Goal: Task Accomplishment & Management: Complete application form

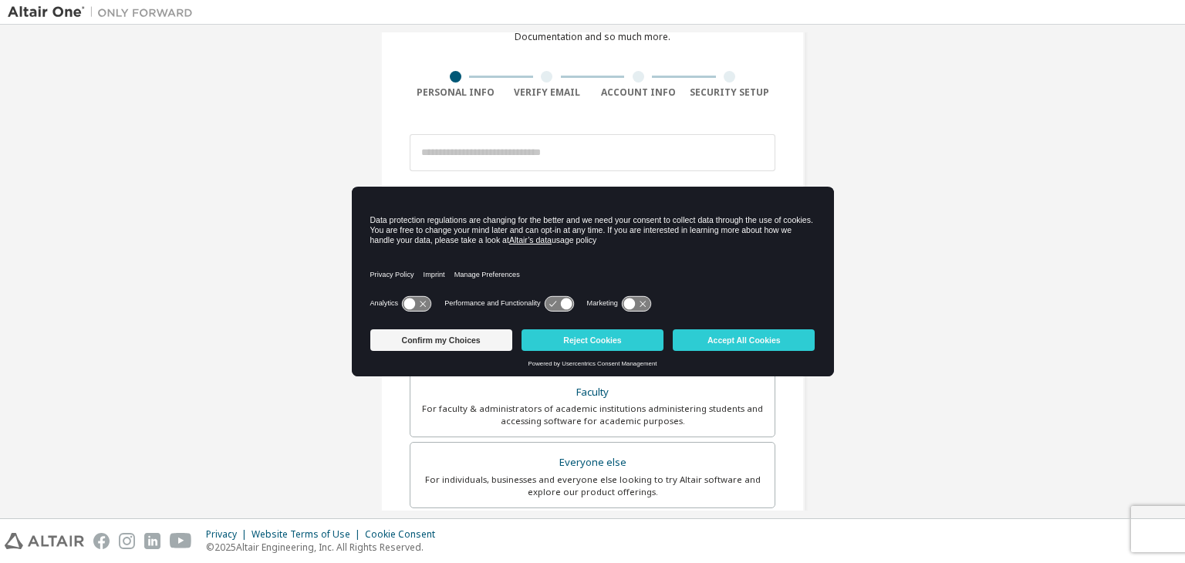
scroll to position [89, 0]
click at [734, 339] on button "Accept All Cookies" at bounding box center [744, 340] width 142 height 22
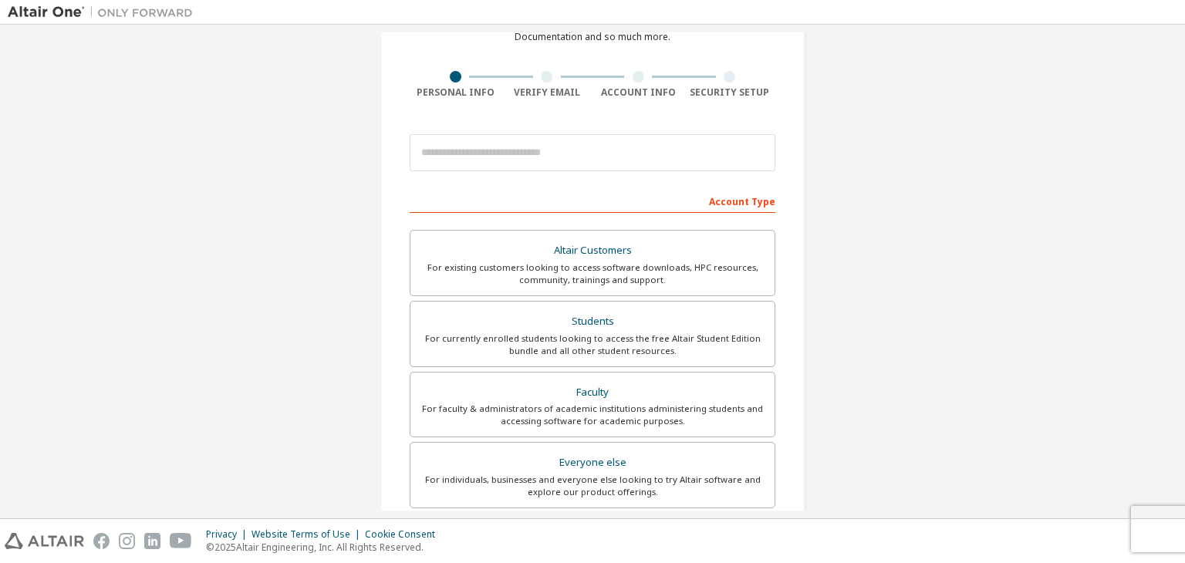
scroll to position [184, 0]
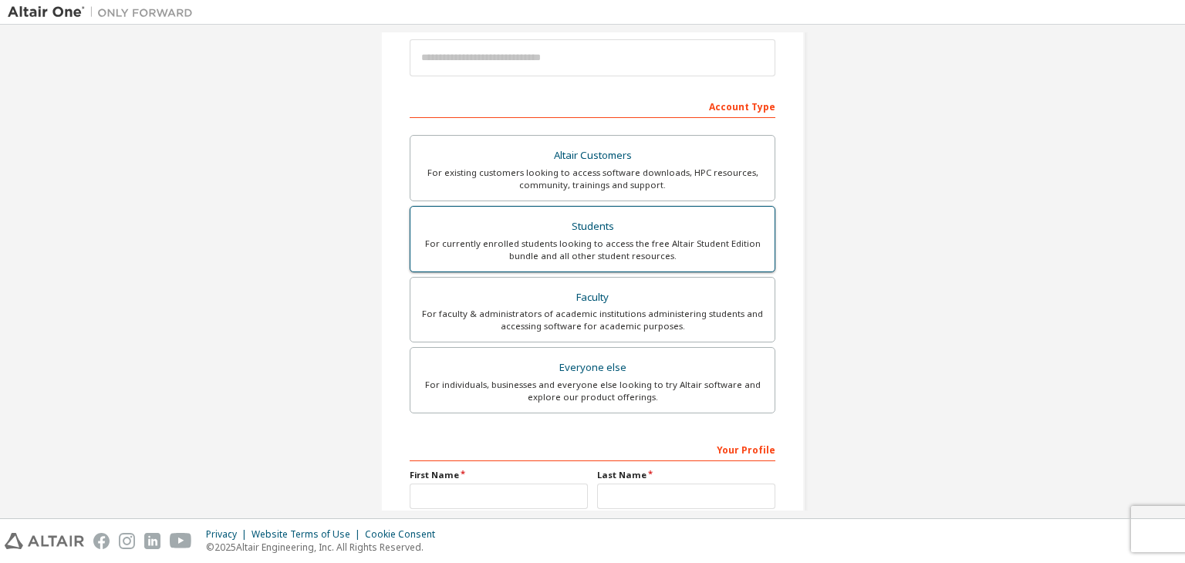
click at [662, 213] on label "Students For currently enrolled students looking to access the free Altair Stud…" at bounding box center [593, 239] width 366 height 66
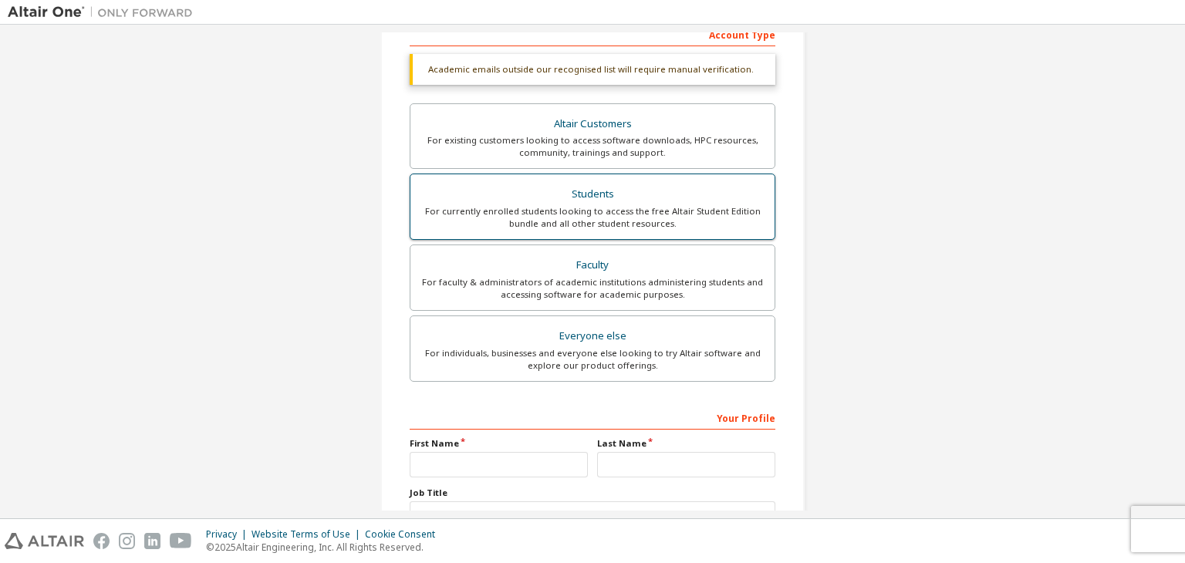
scroll to position [258, 0]
click at [747, 189] on div "Students" at bounding box center [593, 192] width 346 height 22
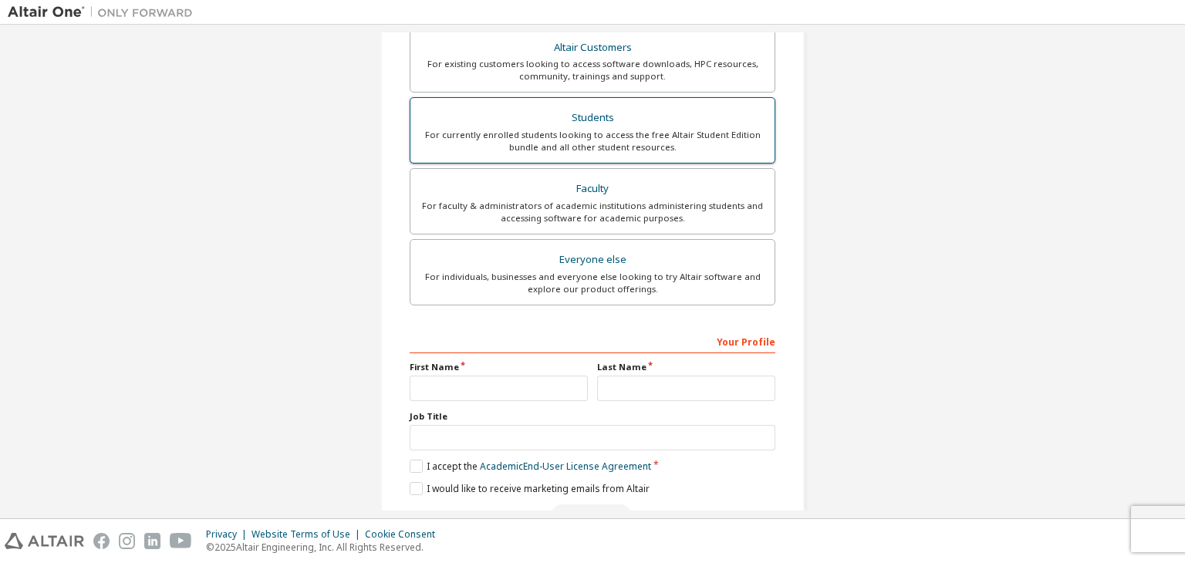
scroll to position [376, 0]
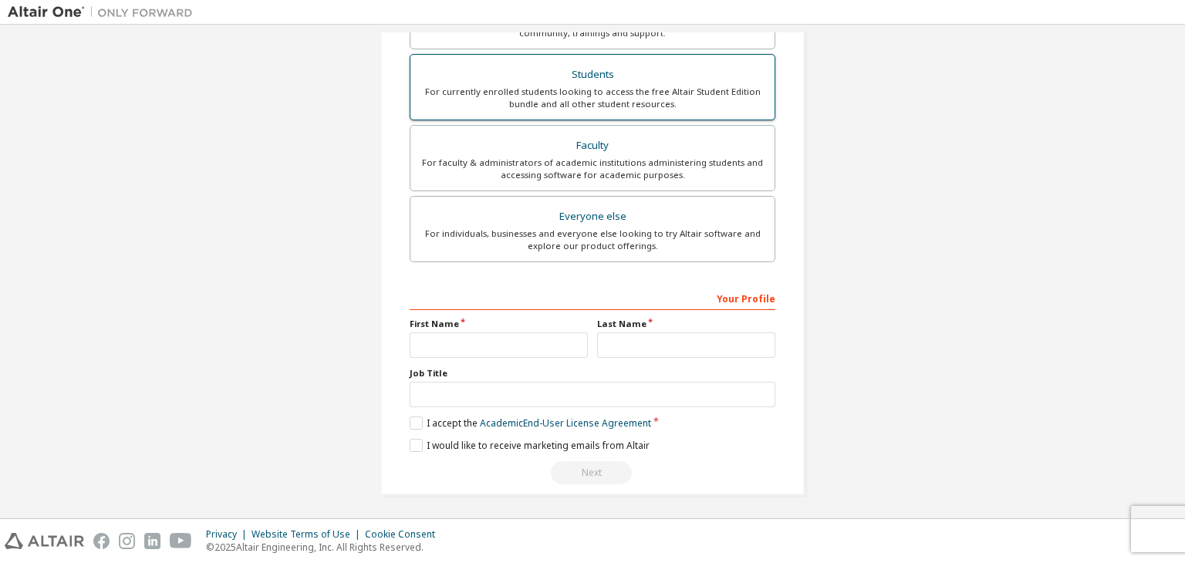
click at [642, 68] on div "Students" at bounding box center [593, 75] width 346 height 22
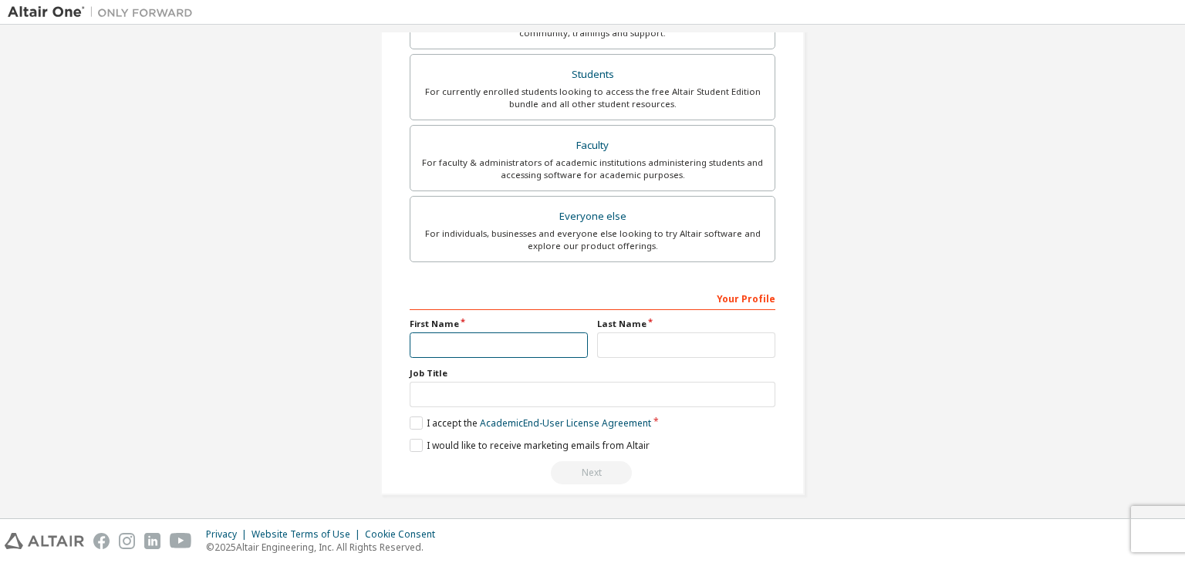
click at [479, 340] on input "text" at bounding box center [499, 344] width 178 height 25
type input "******"
click at [635, 352] on input "text" at bounding box center [686, 344] width 178 height 25
type input "*"
click at [470, 396] on input "text" at bounding box center [593, 394] width 366 height 25
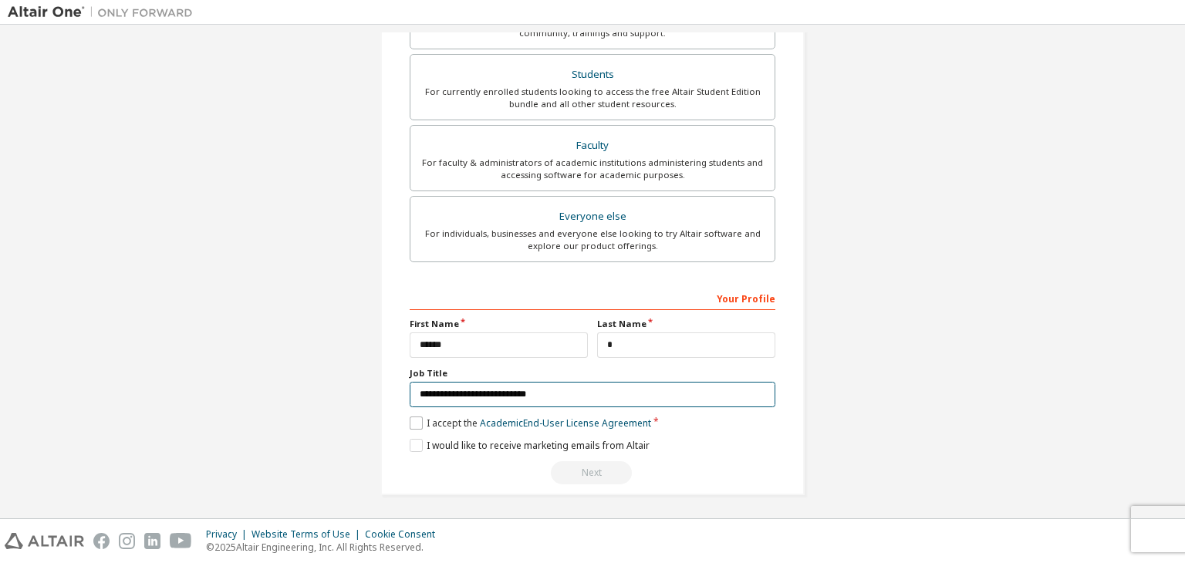
type input "**********"
click at [411, 423] on label "I accept the Academic End-User License Agreement" at bounding box center [530, 422] width 241 height 13
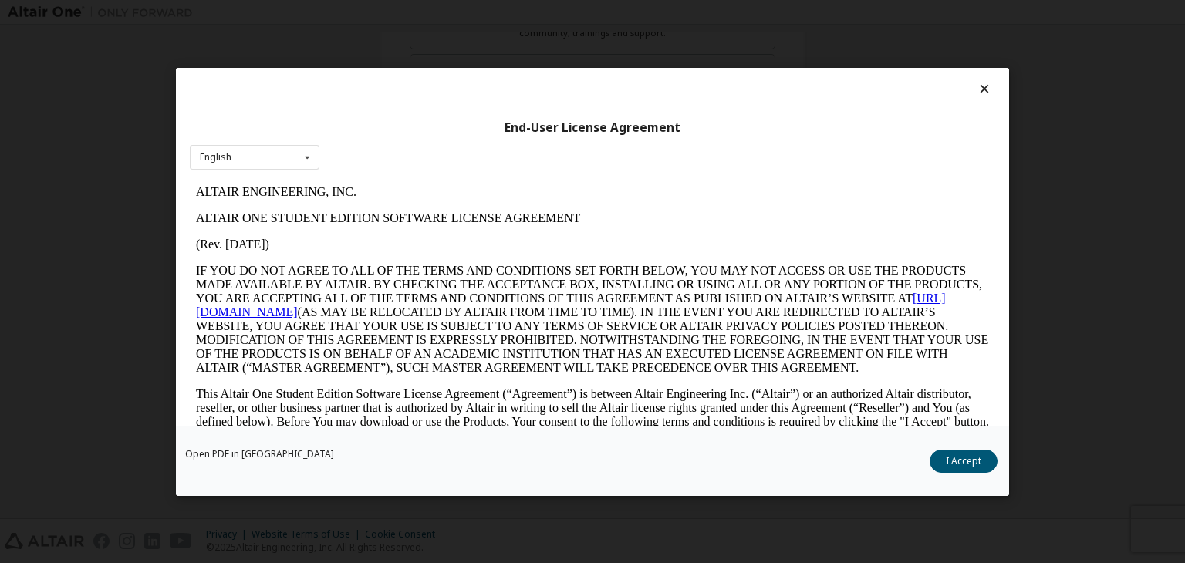
scroll to position [14, 0]
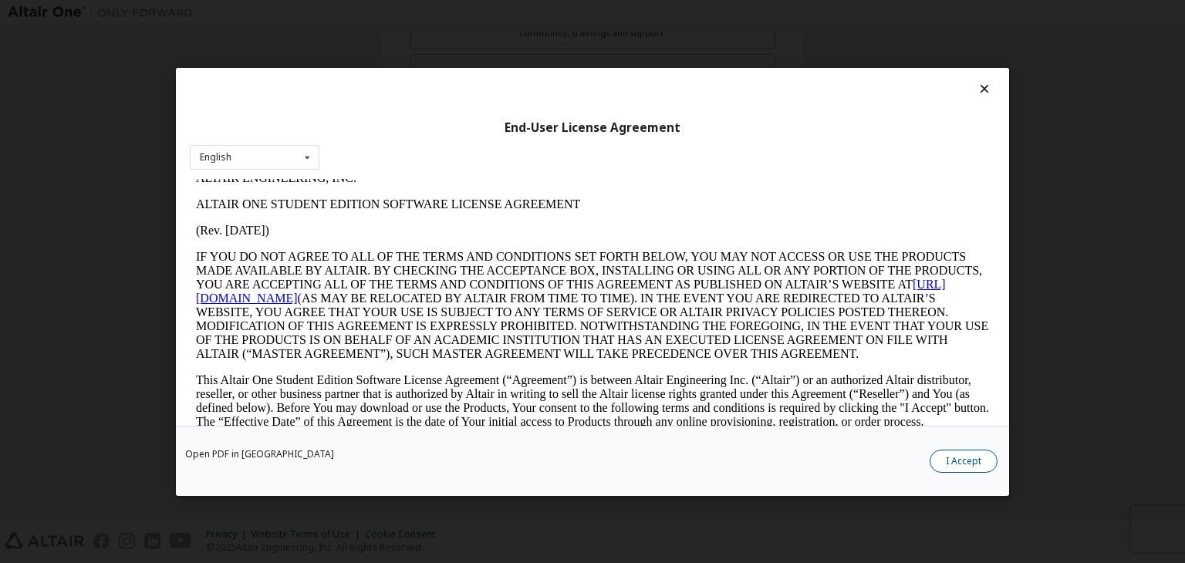
drag, startPoint x: 990, startPoint y: 470, endPoint x: 976, endPoint y: 456, distance: 20.2
click at [976, 456] on button "I Accept" at bounding box center [963, 461] width 68 height 23
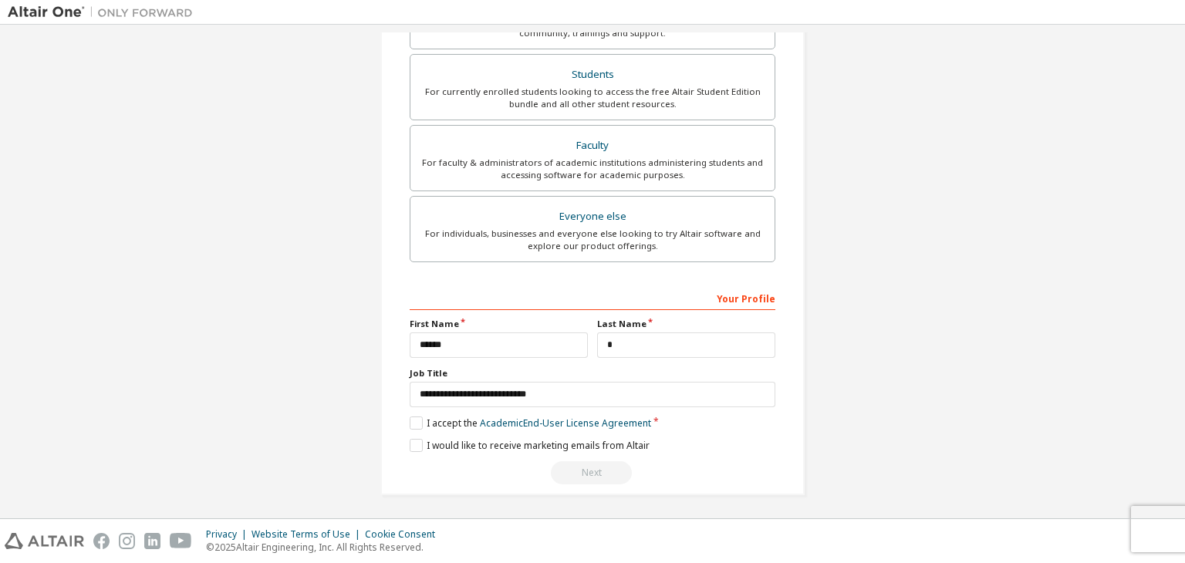
click at [976, 456] on div "Create an Altair One Account For Free Trials, Licenses, Downloads, Learning & D…" at bounding box center [592, 85] width 1169 height 857
click at [413, 445] on label "I would like to receive marketing emails from Altair" at bounding box center [530, 445] width 240 height 13
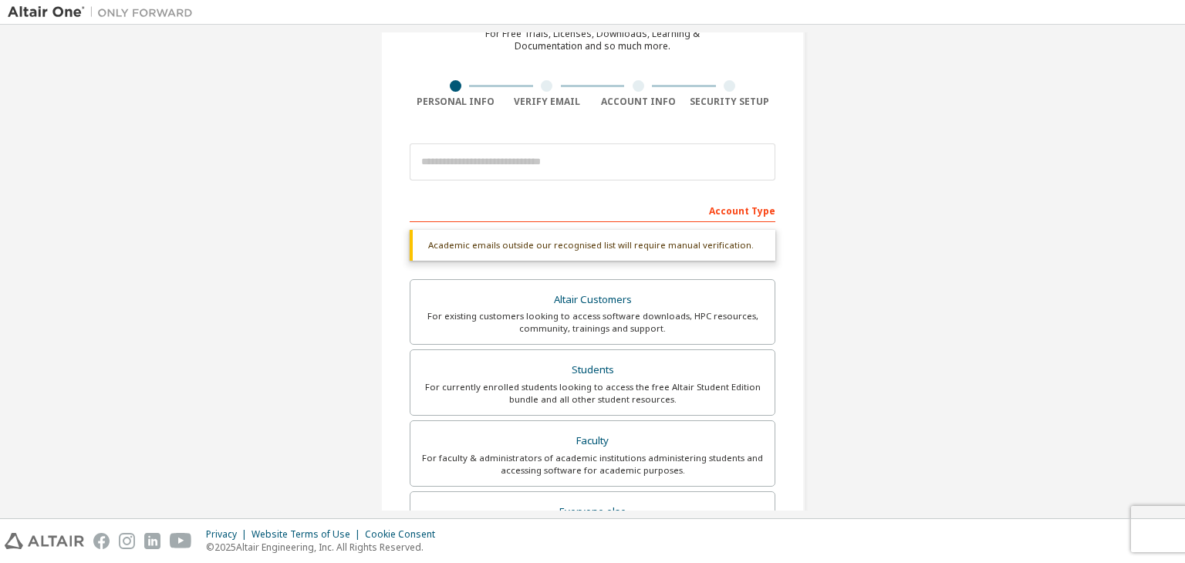
scroll to position [59, 0]
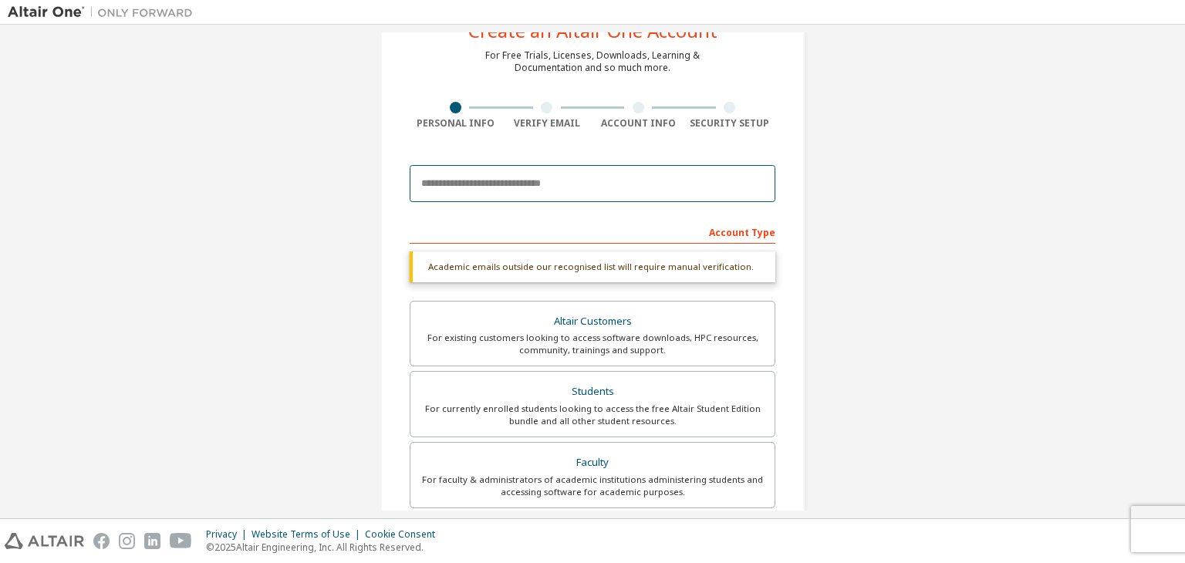
click at [584, 188] on input "email" at bounding box center [593, 183] width 366 height 37
type input "**********"
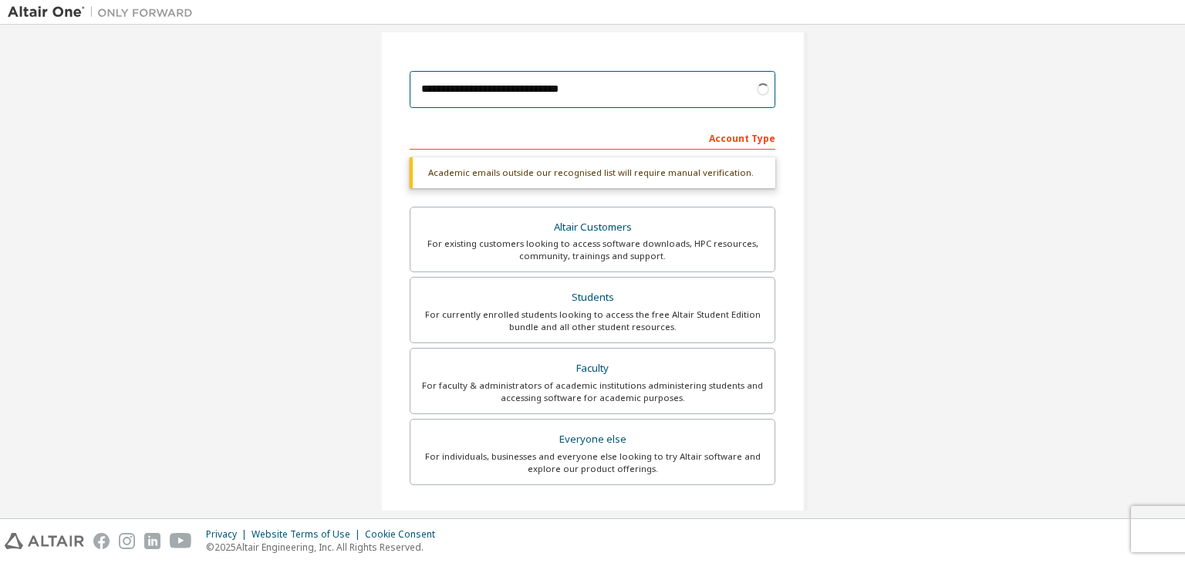
scroll to position [153, 0]
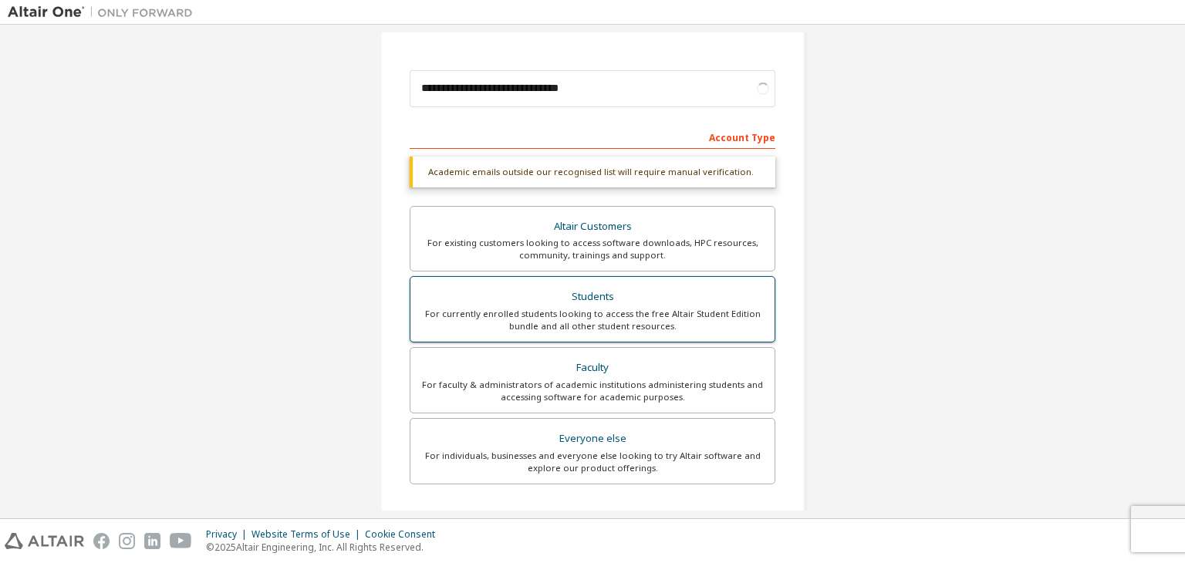
click at [595, 299] on div "Students" at bounding box center [593, 297] width 346 height 22
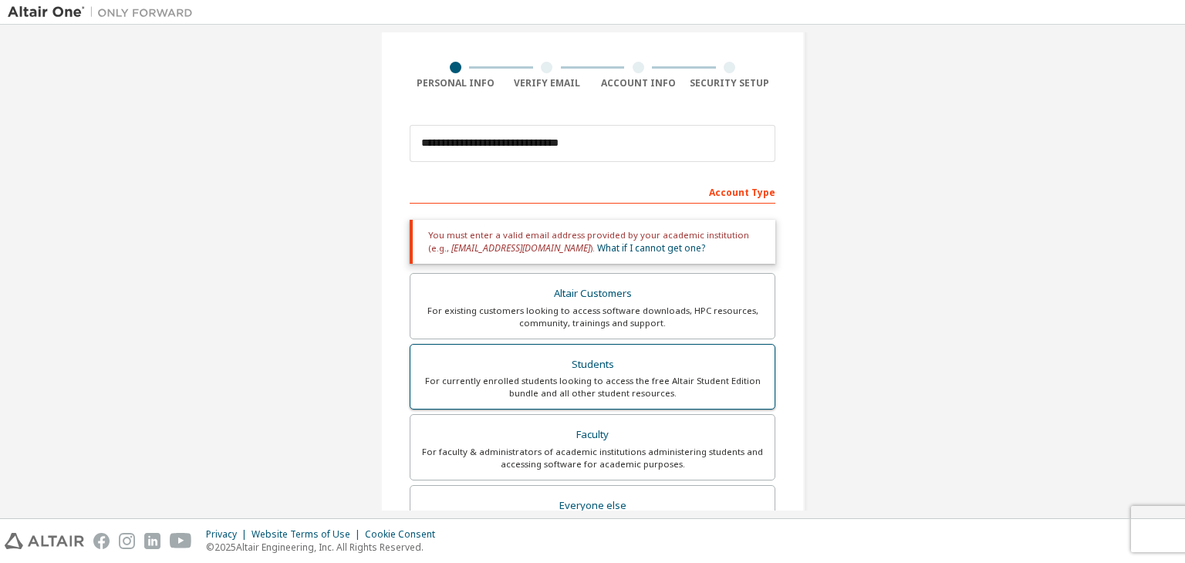
scroll to position [99, 0]
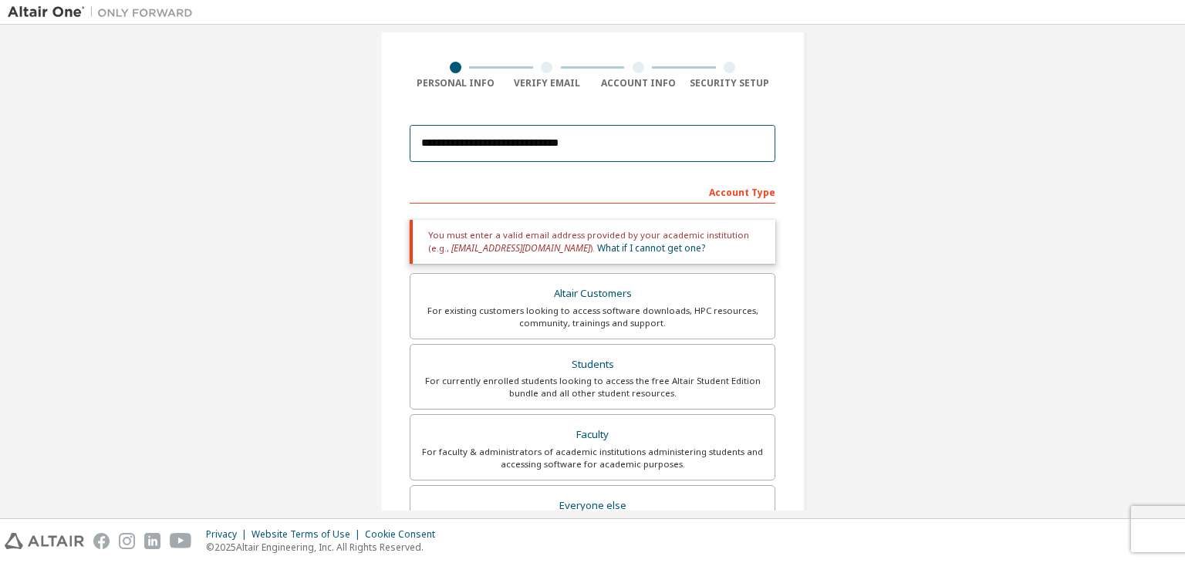
click at [662, 146] on input "**********" at bounding box center [593, 143] width 366 height 37
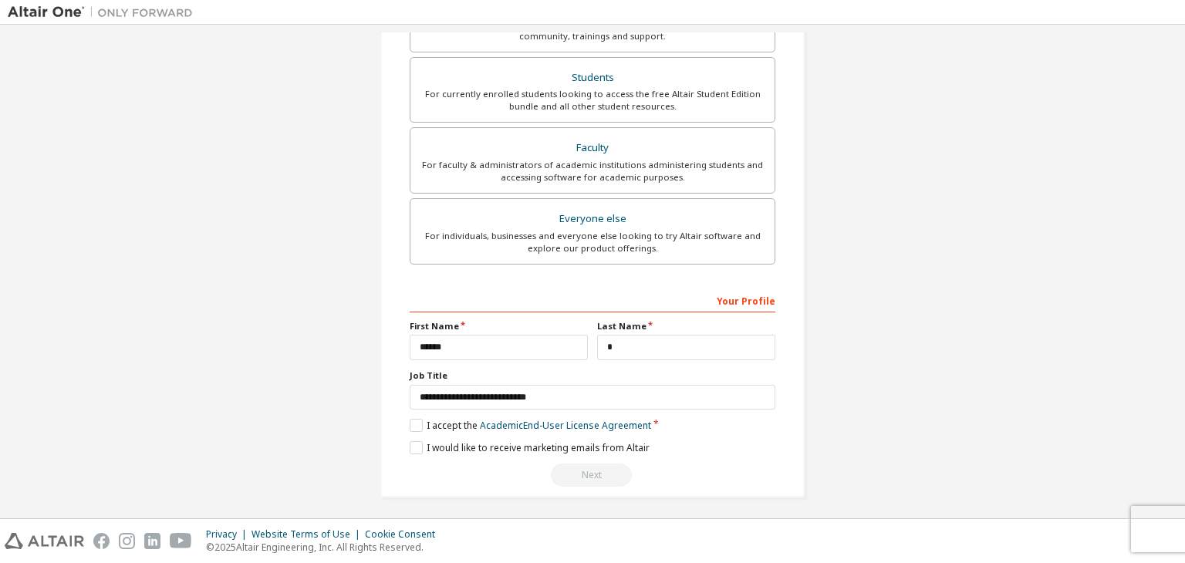
scroll to position [389, 0]
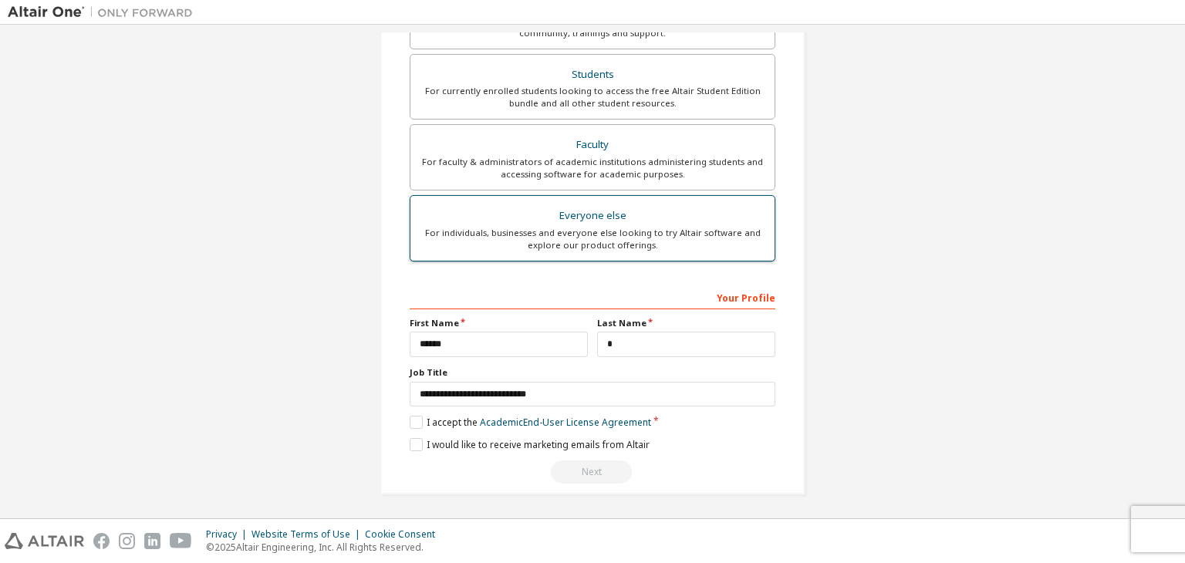
click at [691, 227] on div "For individuals, businesses and everyone else looking to try Altair software an…" at bounding box center [593, 239] width 346 height 25
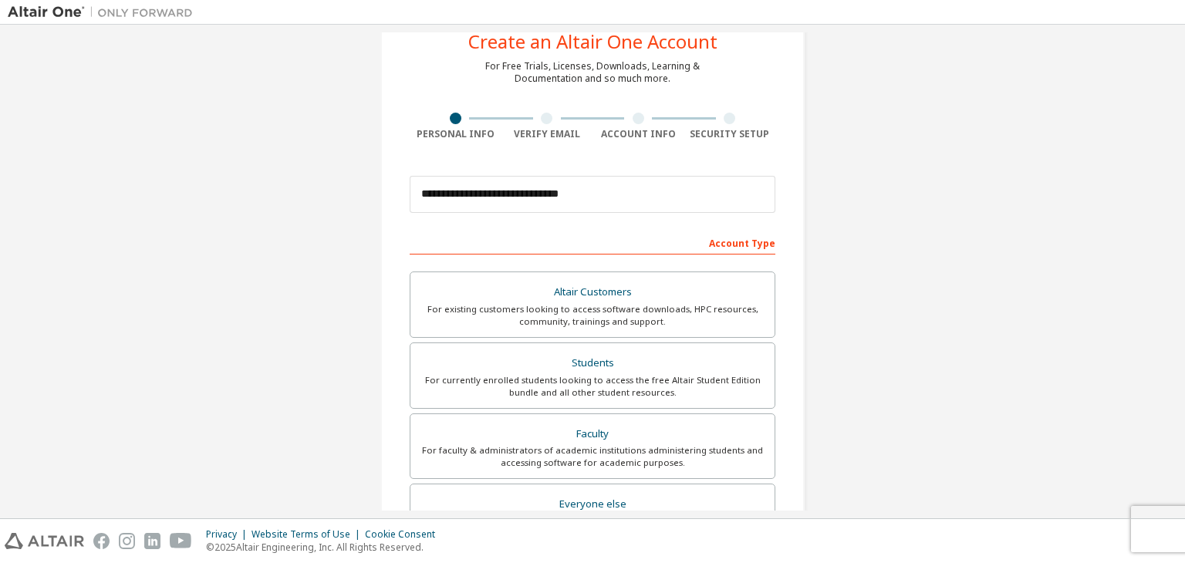
scroll to position [46, 0]
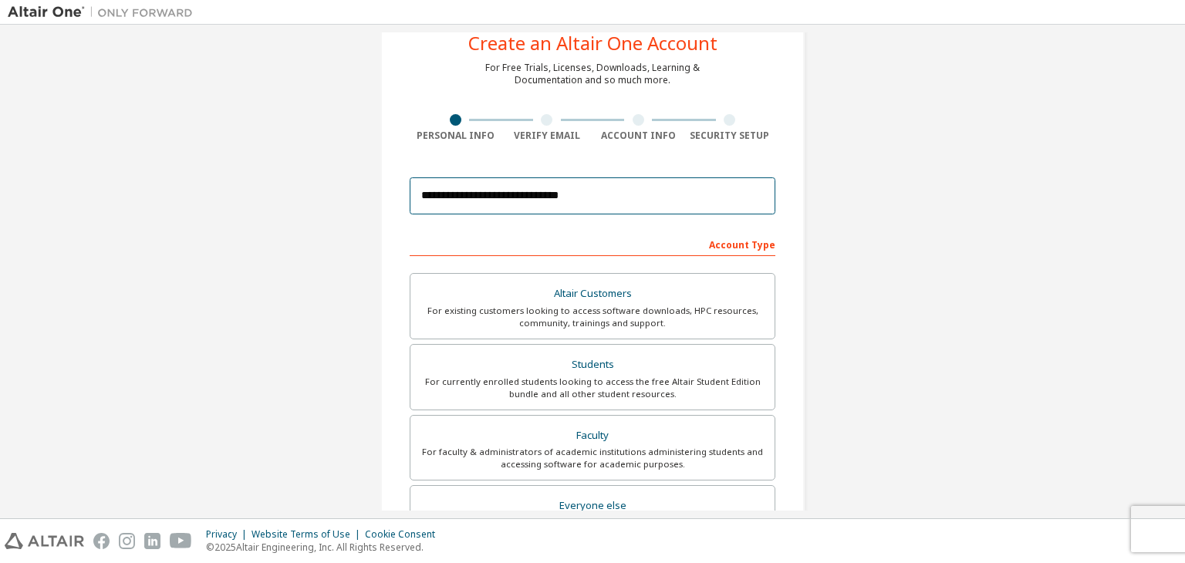
click at [630, 203] on input "**********" at bounding box center [593, 195] width 366 height 37
click at [531, 207] on input "**********" at bounding box center [593, 195] width 366 height 37
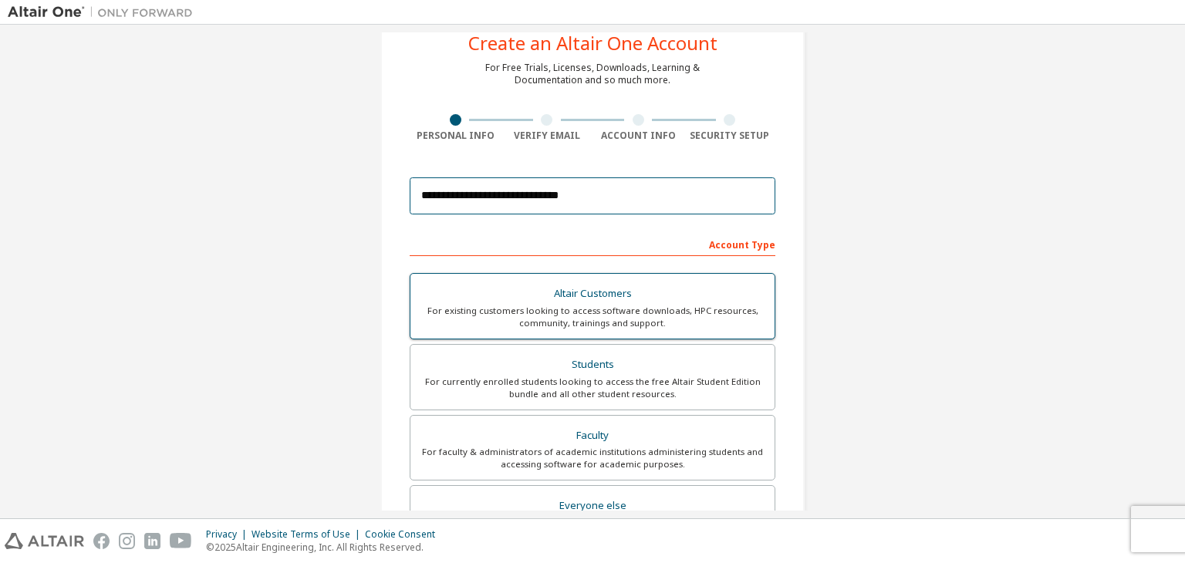
scroll to position [86, 0]
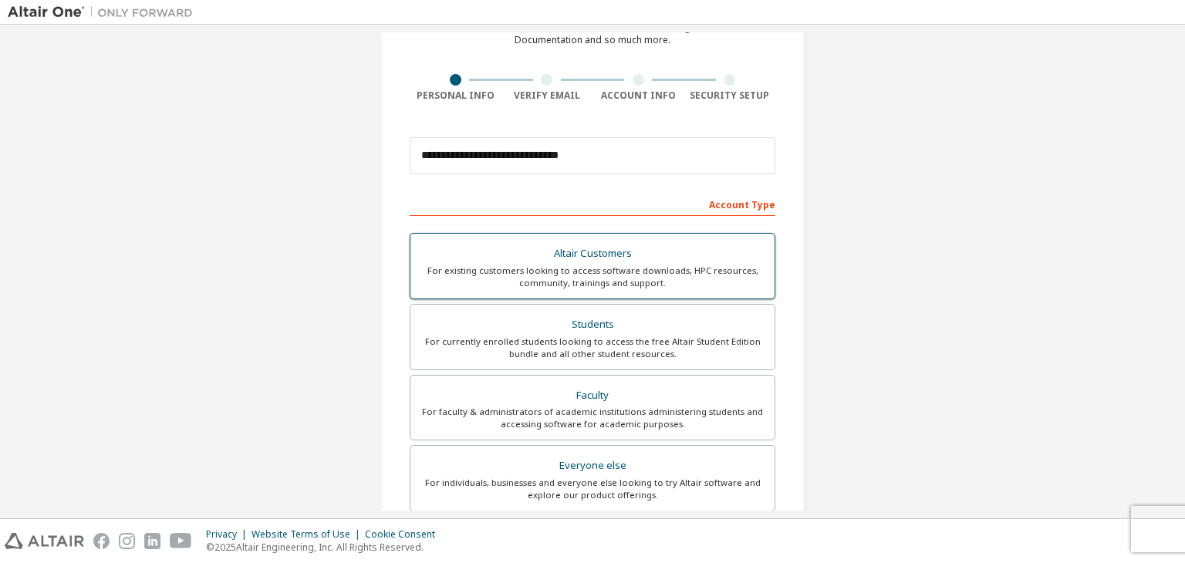
click at [588, 269] on div "For existing customers looking to access software downloads, HPC resources, com…" at bounding box center [593, 277] width 346 height 25
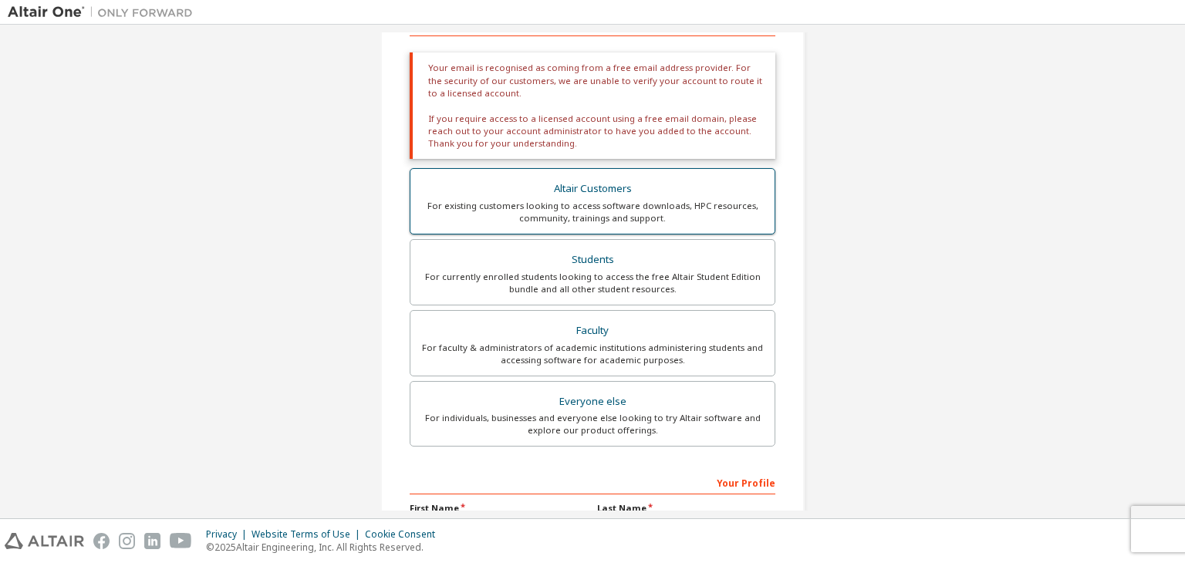
scroll to position [268, 0]
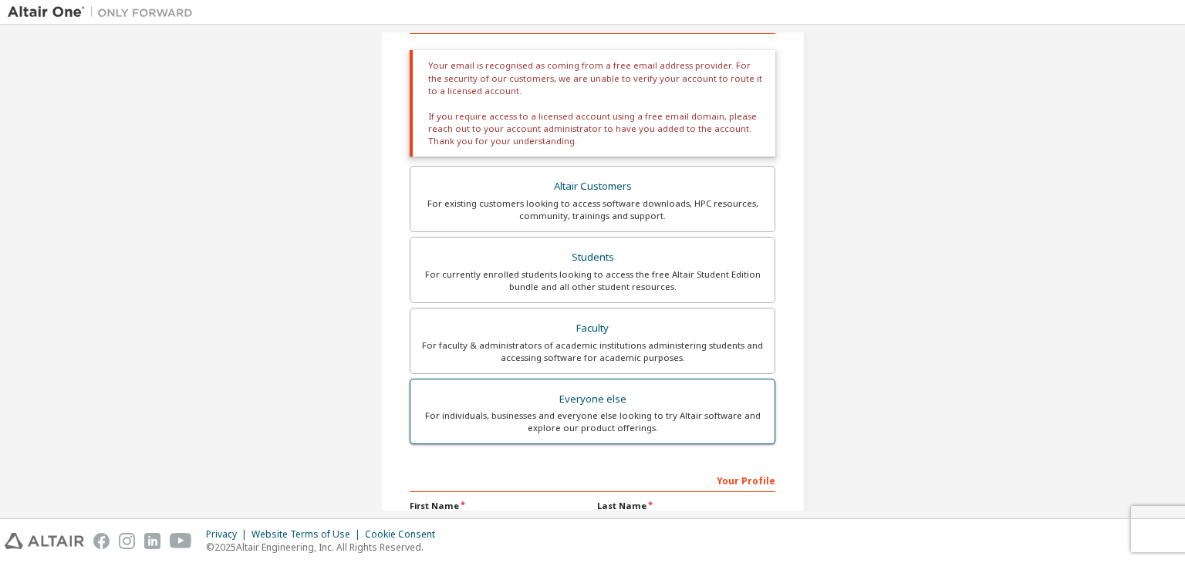
click at [604, 413] on div "For individuals, businesses and everyone else looking to try Altair software an…" at bounding box center [593, 422] width 346 height 25
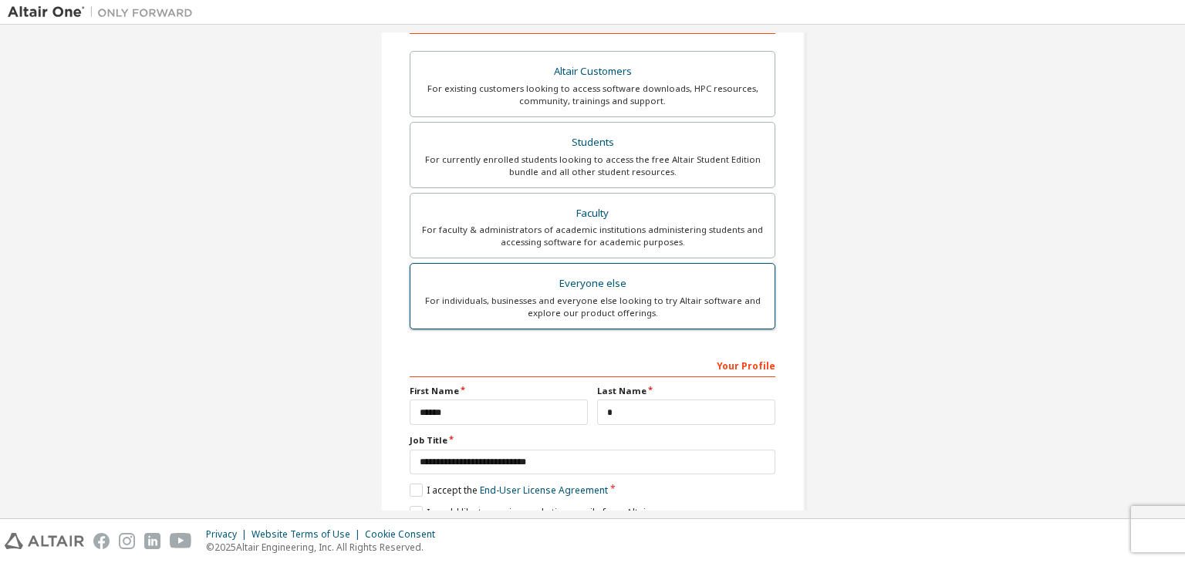
scroll to position [335, 0]
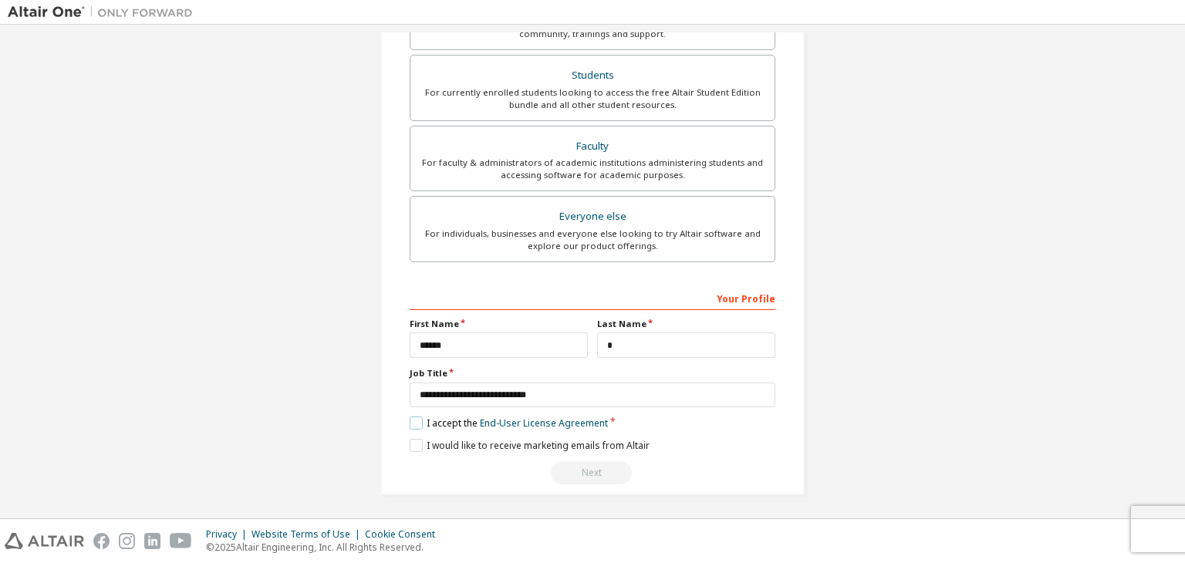
click at [410, 420] on label "I accept the End-User License Agreement" at bounding box center [509, 422] width 198 height 13
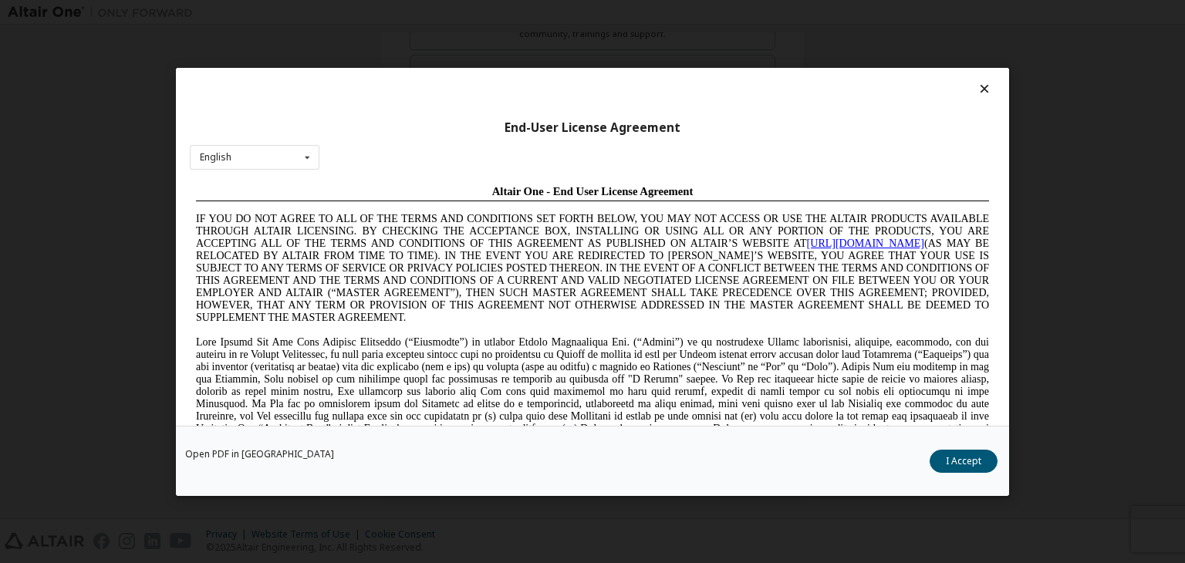
scroll to position [0, 0]
click at [959, 467] on button "I Accept" at bounding box center [963, 461] width 68 height 23
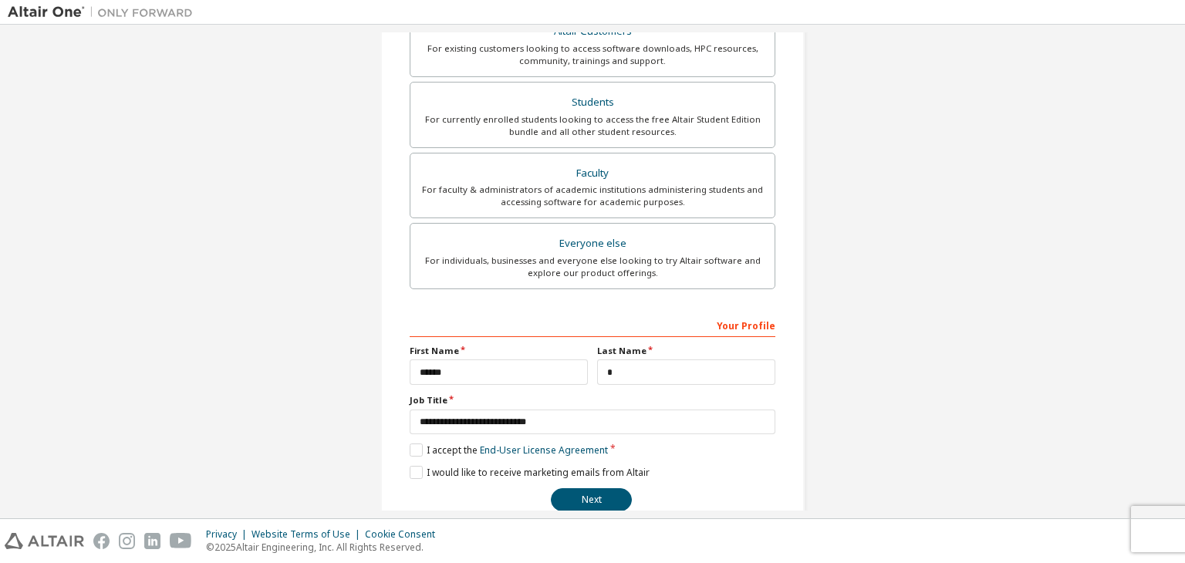
scroll to position [313, 0]
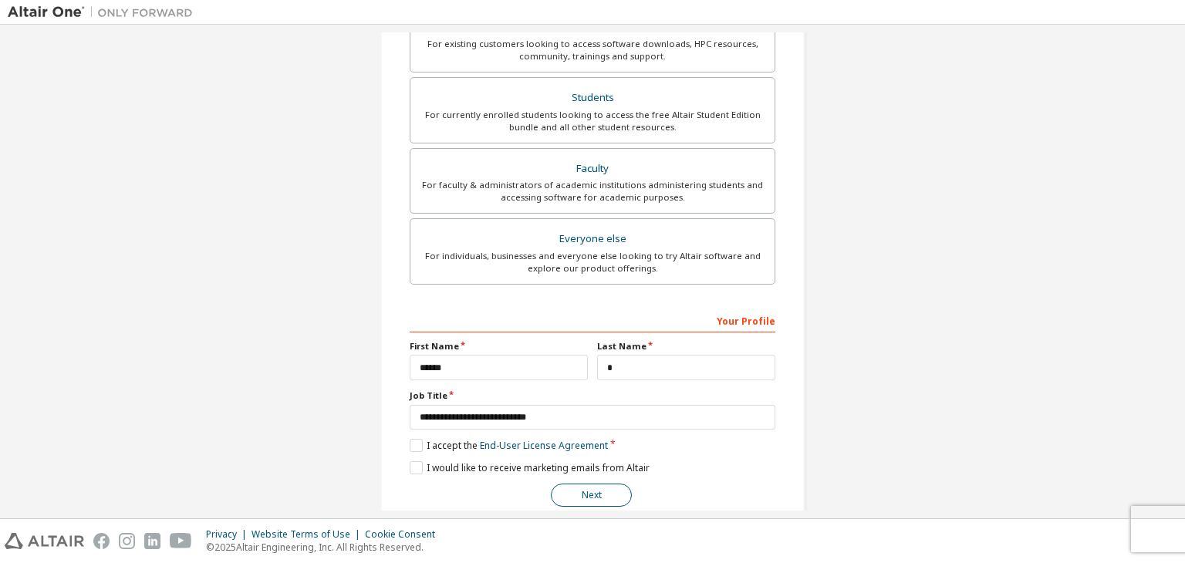
click at [592, 491] on button "Next" at bounding box center [591, 495] width 81 height 23
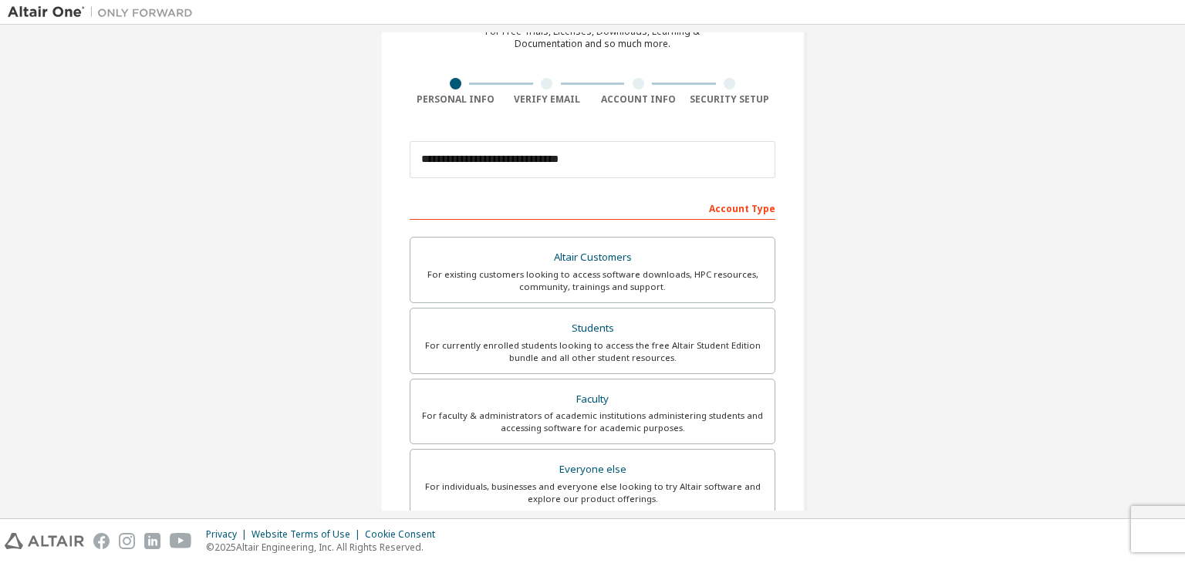
scroll to position [0, 0]
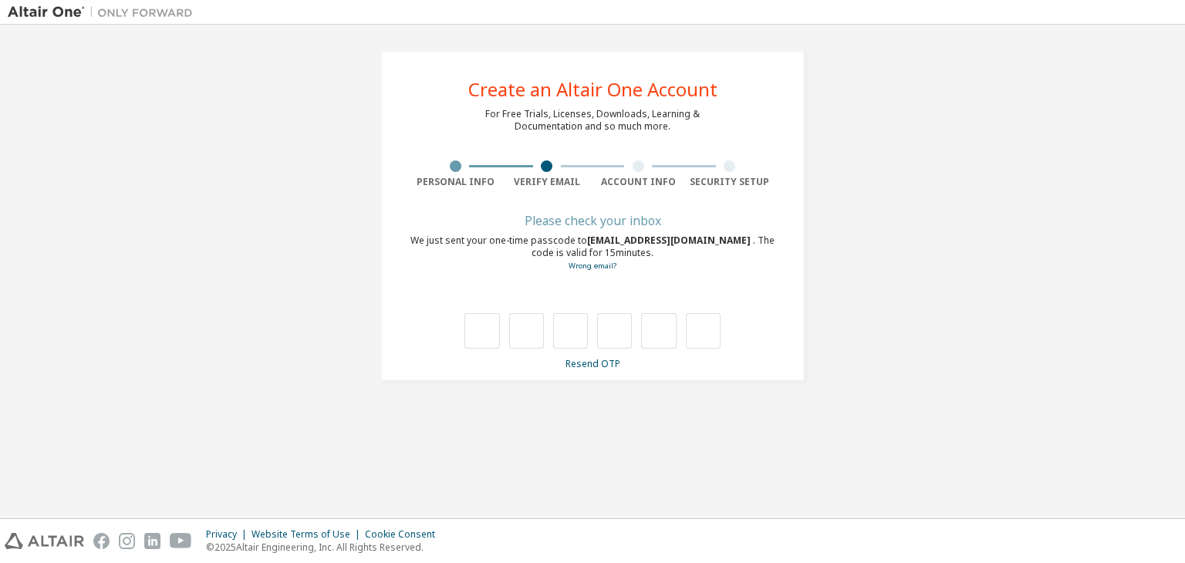
type input "*"
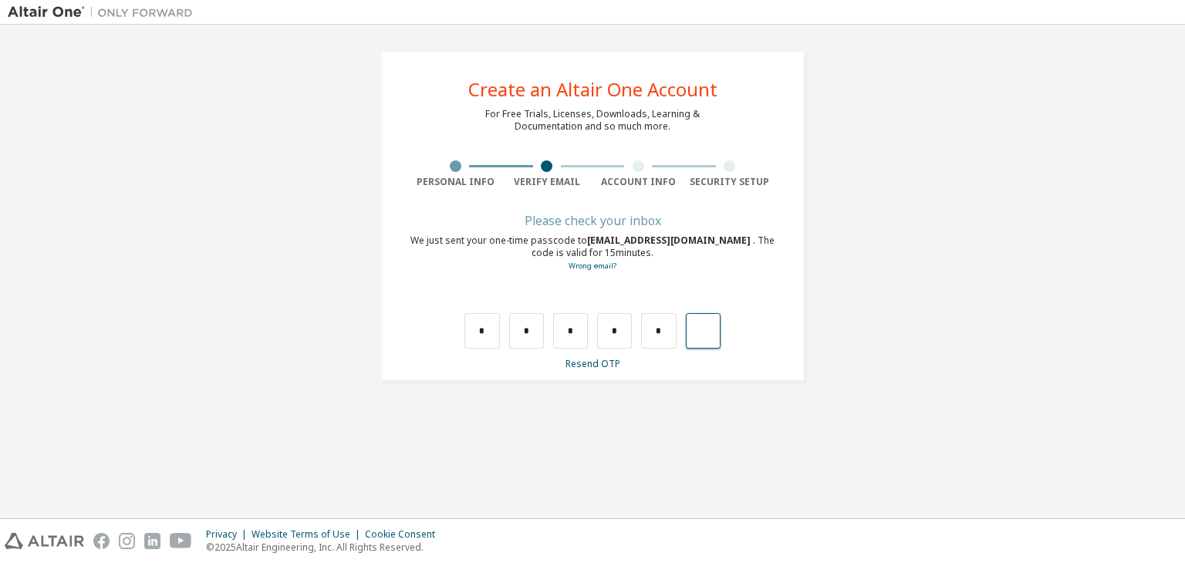
type input "*"
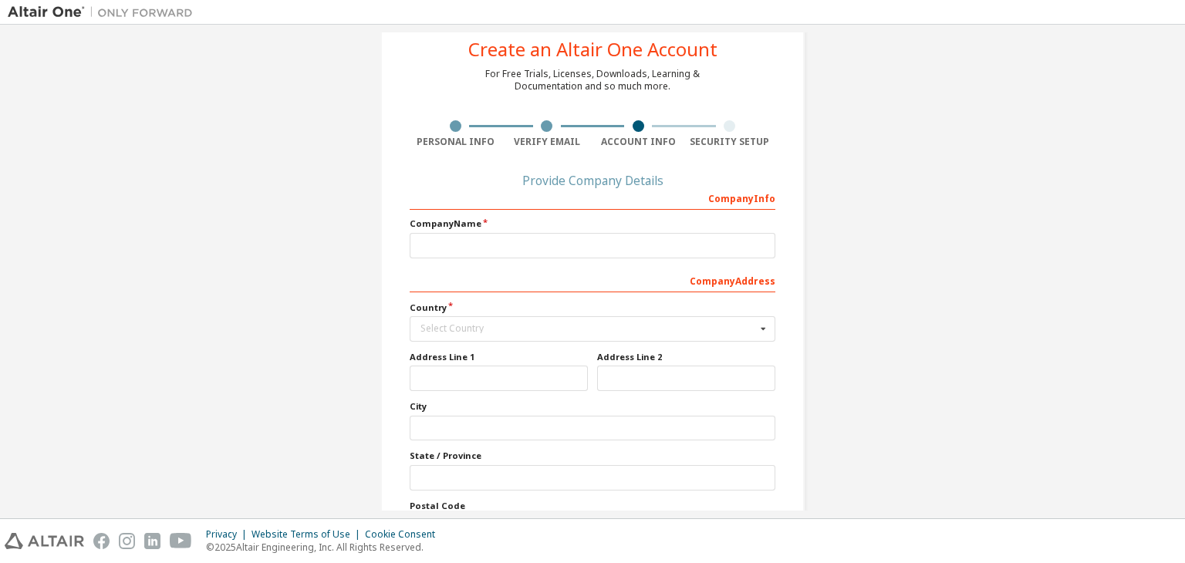
scroll to position [139, 0]
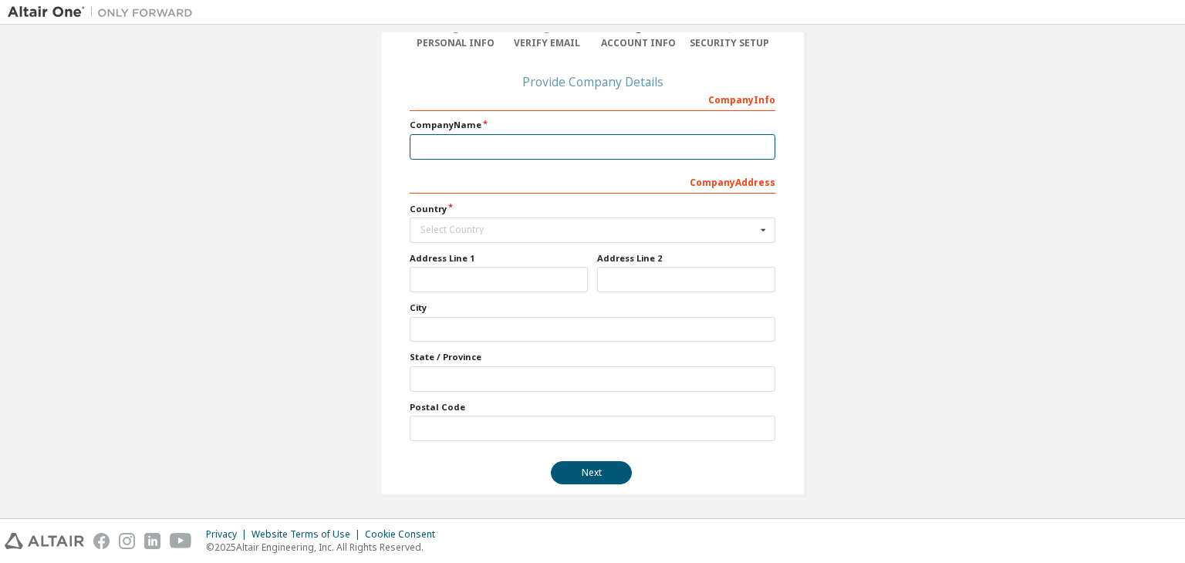
click at [447, 150] on input "text" at bounding box center [593, 146] width 366 height 25
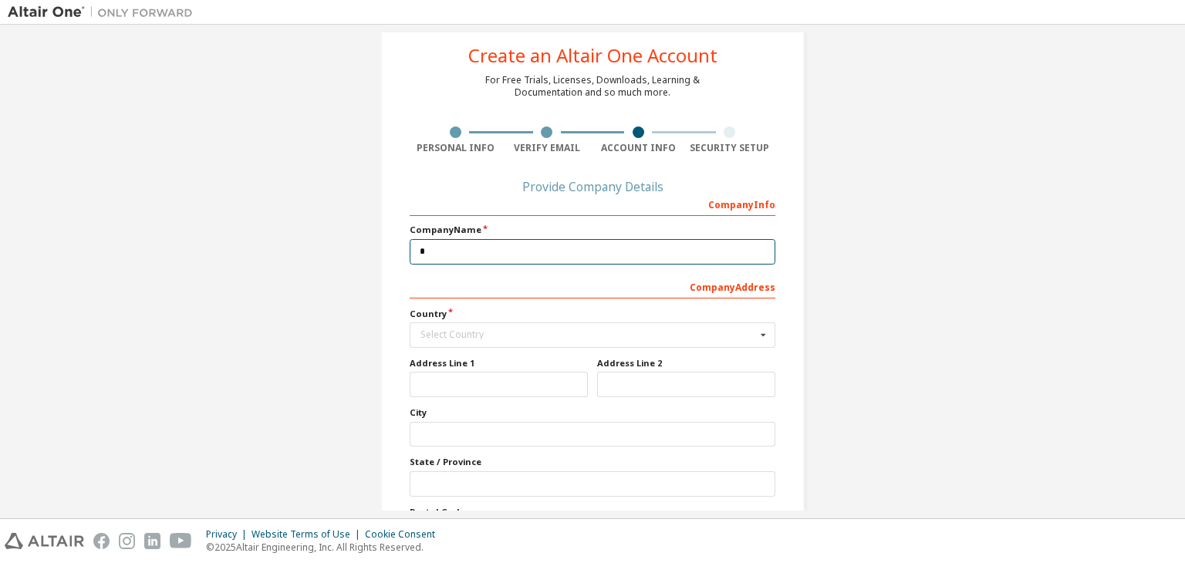
scroll to position [126, 0]
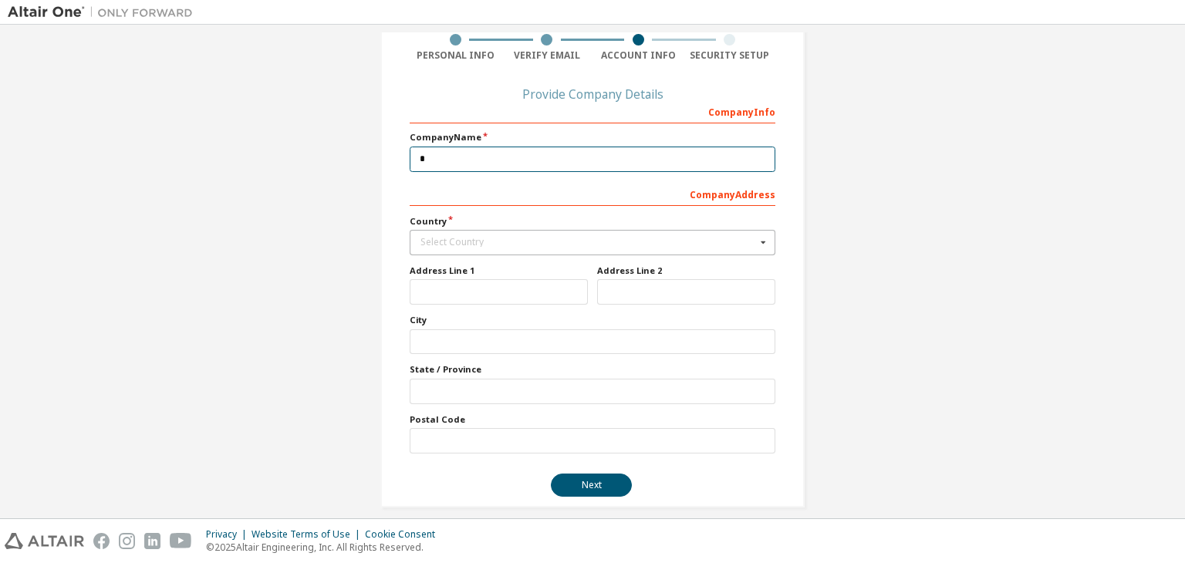
type input "*"
click at [551, 245] on input "text" at bounding box center [593, 243] width 364 height 24
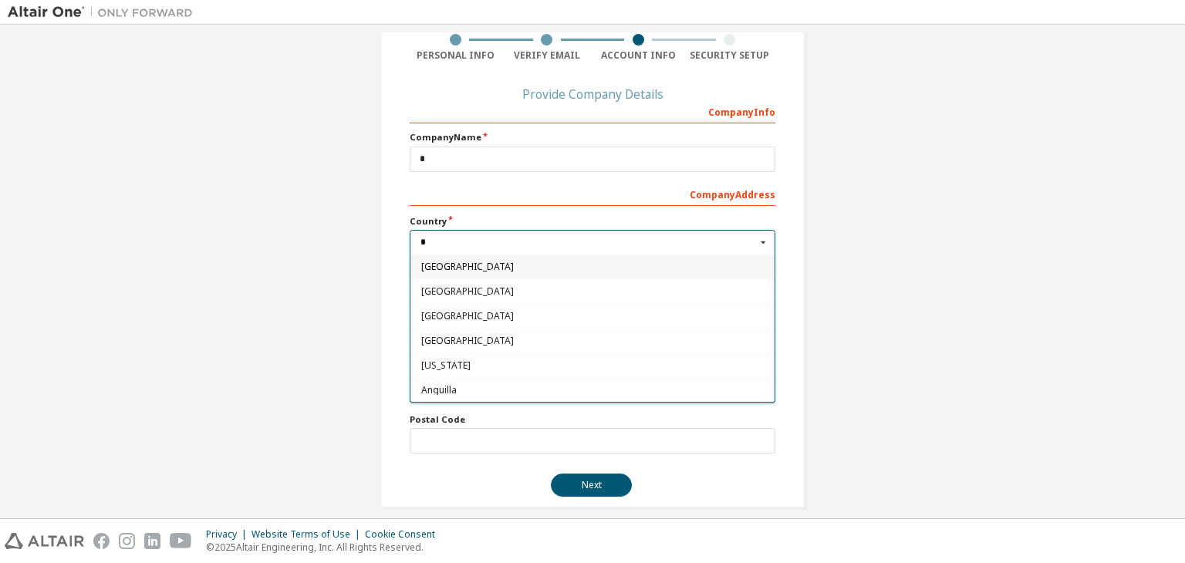
type input "**"
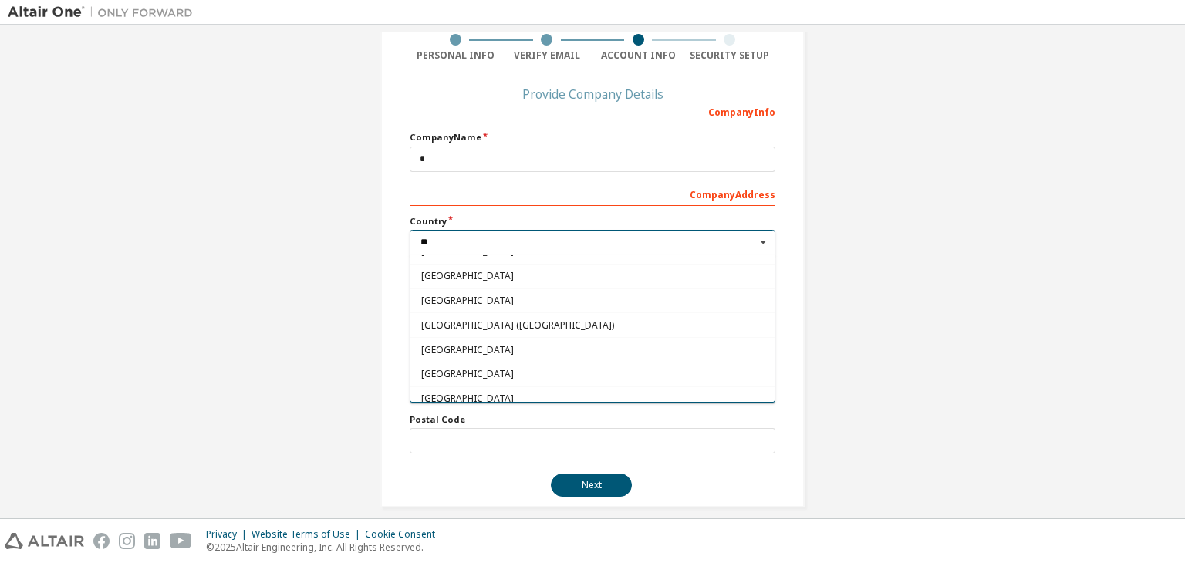
scroll to position [361, 0]
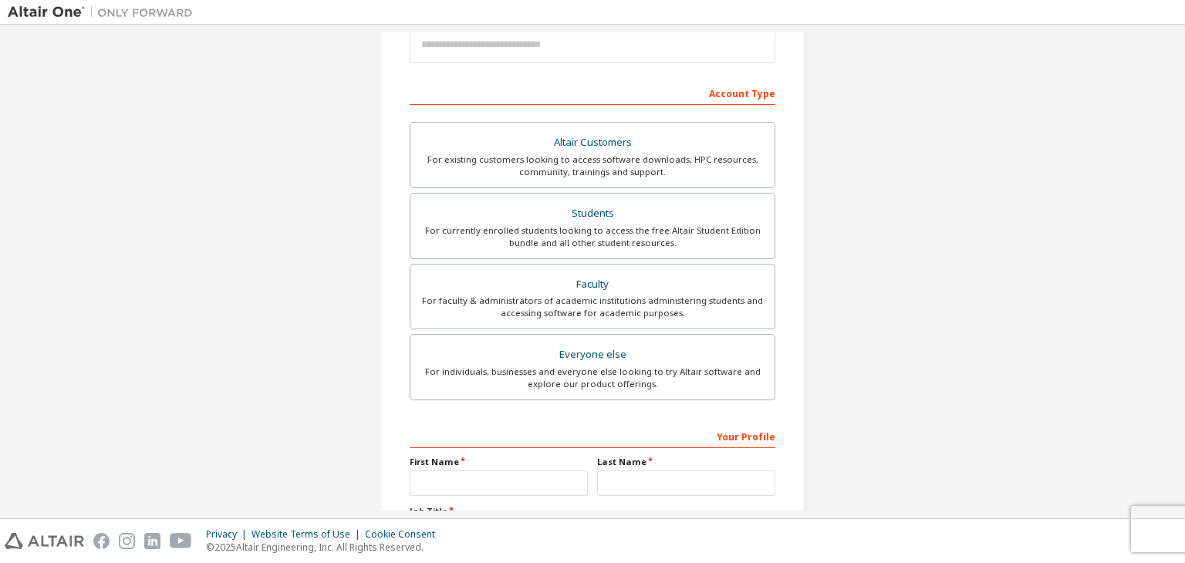
scroll to position [197, 0]
